Goal: Navigation & Orientation: Find specific page/section

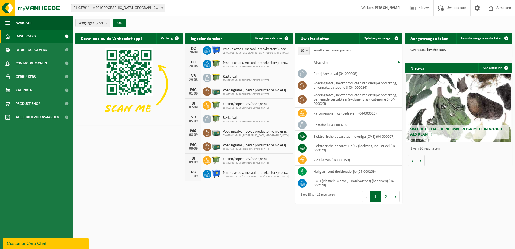
click at [22, 34] on span "Dashboard" at bounding box center [26, 36] width 20 height 13
click at [108, 12] on div "Vestiging: 01-057911 - MSC BELGIUM NV - ANTWERPEN 10-859560 - MSC SHARED SERVIC…" at bounding box center [257, 8] width 515 height 16
click at [105, 6] on span "01-057911 - MSC [GEOGRAPHIC_DATA] [GEOGRAPHIC_DATA] - [GEOGRAPHIC_DATA]" at bounding box center [118, 8] width 94 height 8
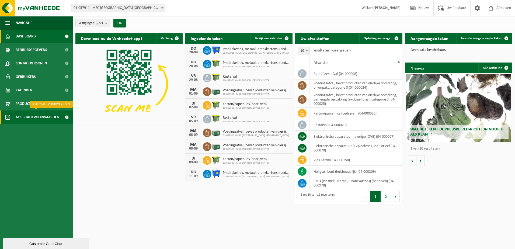
click at [34, 119] on span "Acceptatievoorwaarden" at bounding box center [38, 117] width 44 height 13
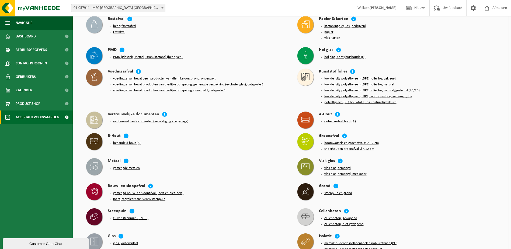
scroll to position [243, 0]
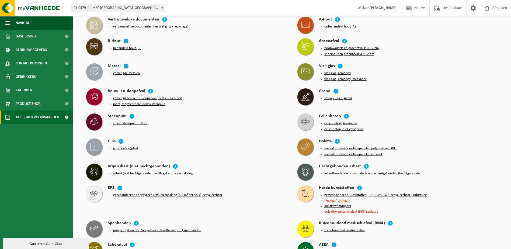
click at [56, 147] on ul "Navigatie Nieuws Uw feedback Afmelden Dashboard Bedrijfsgegevens Contactpersone…" at bounding box center [36, 132] width 73 height 233
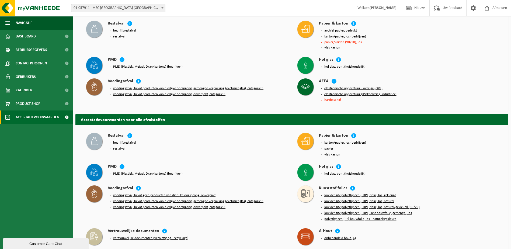
scroll to position [0, 0]
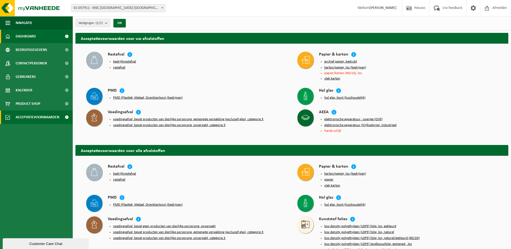
click at [19, 34] on span "Dashboard" at bounding box center [26, 36] width 20 height 13
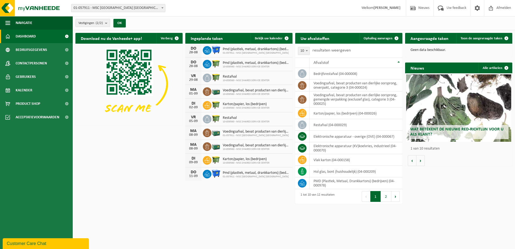
click at [117, 6] on span "01-057911 - MSC [GEOGRAPHIC_DATA] [GEOGRAPHIC_DATA] - [GEOGRAPHIC_DATA]" at bounding box center [118, 8] width 94 height 8
